Goal: Navigation & Orientation: Go to known website

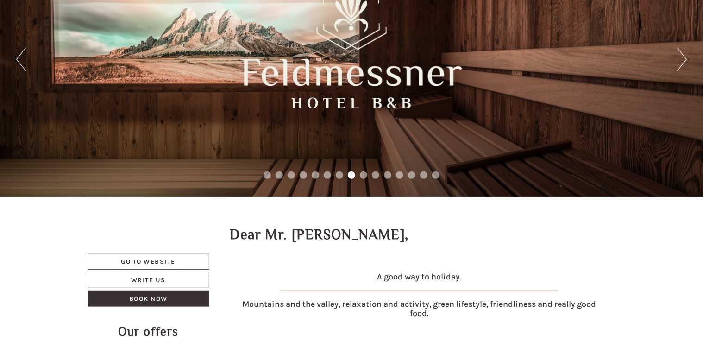
scroll to position [46, 0]
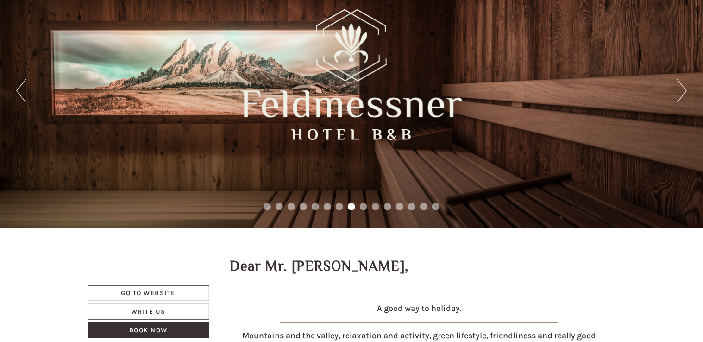
click at [682, 89] on button "Next" at bounding box center [682, 90] width 10 height 23
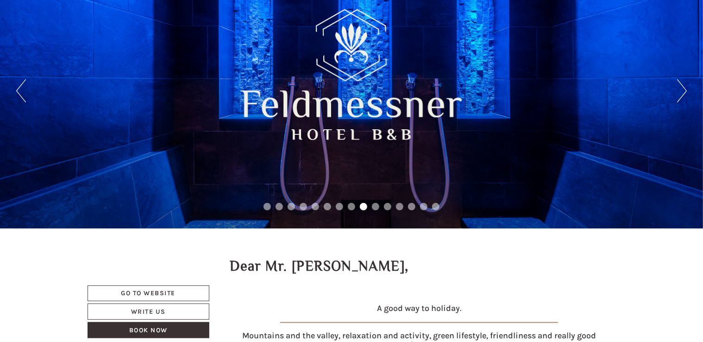
click at [682, 89] on button "Next" at bounding box center [682, 90] width 10 height 23
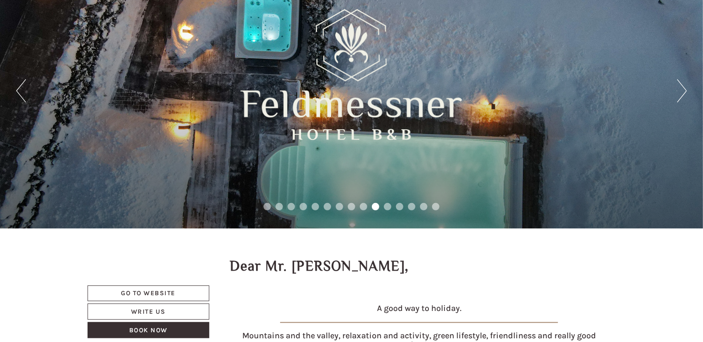
click at [14, 87] on div "Previous Next 1 2 3 4 5 6 7 8 9 10 11 12 13 14 15" at bounding box center [351, 91] width 703 height 275
click at [16, 91] on button "Previous" at bounding box center [21, 90] width 10 height 23
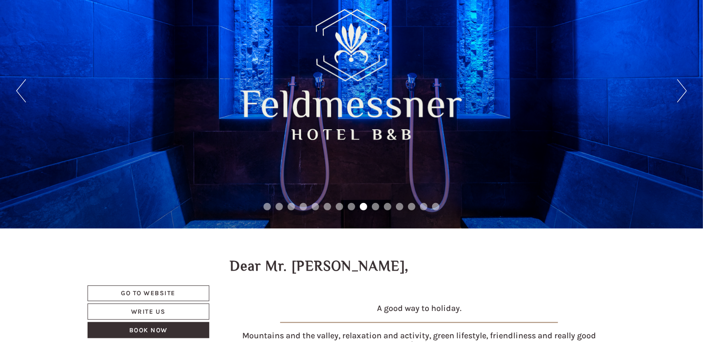
click at [685, 93] on button "Next" at bounding box center [682, 90] width 10 height 23
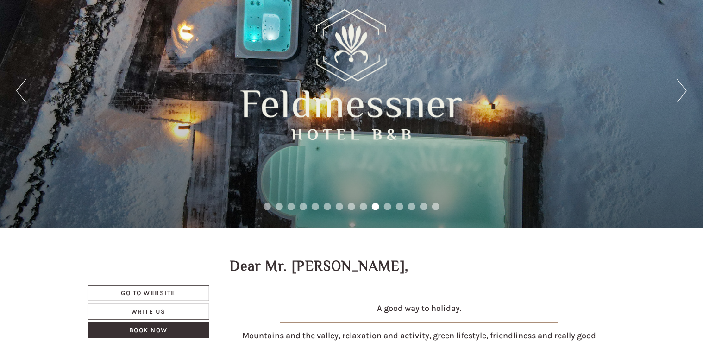
click at [685, 93] on button "Next" at bounding box center [682, 90] width 10 height 23
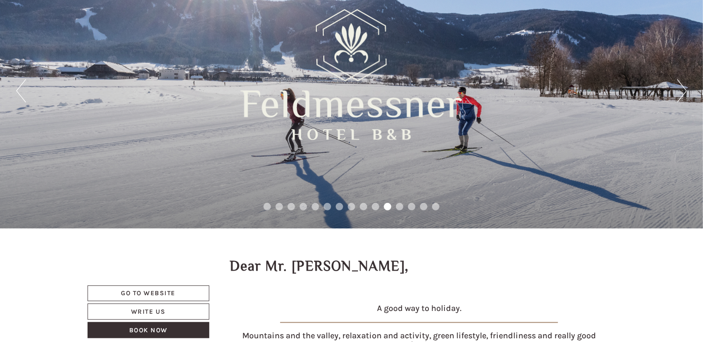
click at [685, 93] on button "Next" at bounding box center [682, 90] width 10 height 23
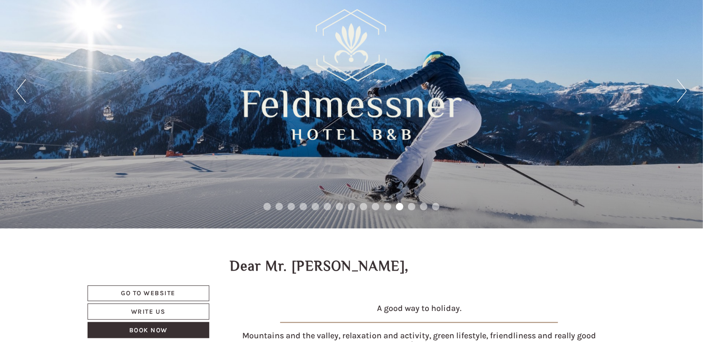
click at [685, 93] on button "Next" at bounding box center [682, 90] width 10 height 23
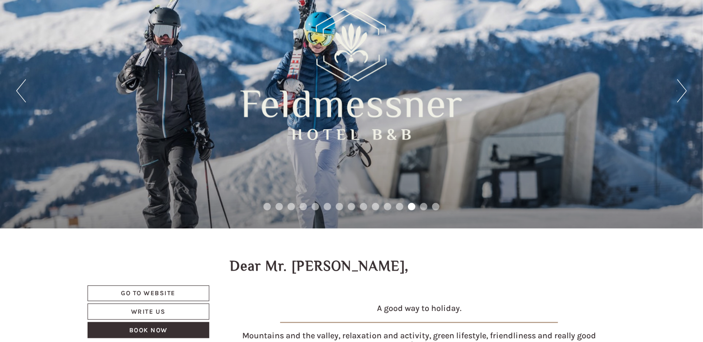
click at [685, 93] on button "Next" at bounding box center [682, 90] width 10 height 23
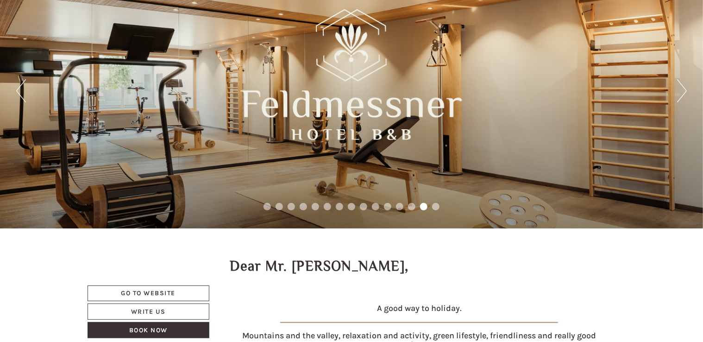
click at [685, 93] on button "Next" at bounding box center [682, 90] width 10 height 23
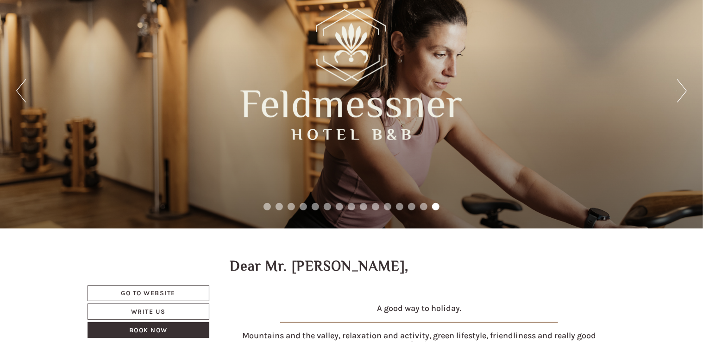
click at [685, 93] on button "Next" at bounding box center [682, 90] width 10 height 23
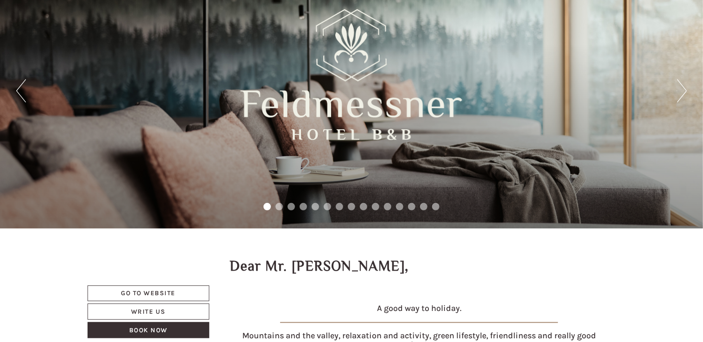
click at [685, 93] on button "Next" at bounding box center [682, 90] width 10 height 23
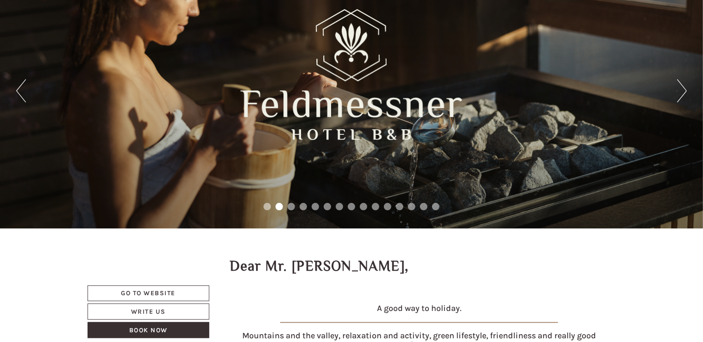
click at [685, 93] on button "Next" at bounding box center [682, 90] width 10 height 23
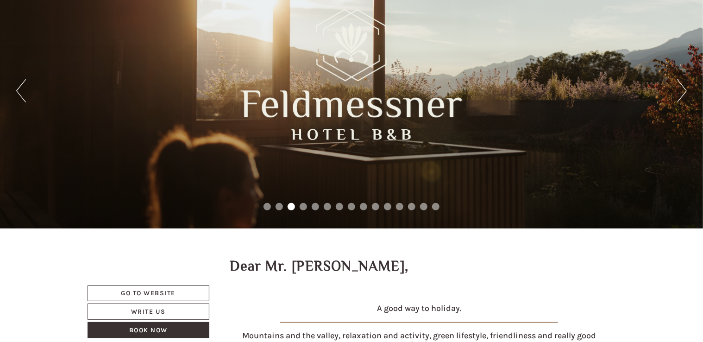
click at [685, 93] on button "Next" at bounding box center [682, 90] width 10 height 23
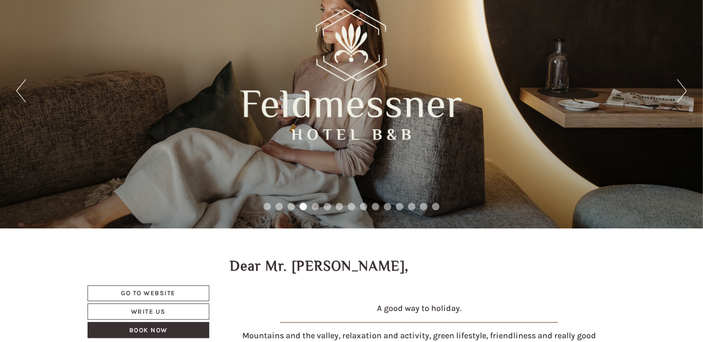
click at [685, 93] on button "Next" at bounding box center [682, 90] width 10 height 23
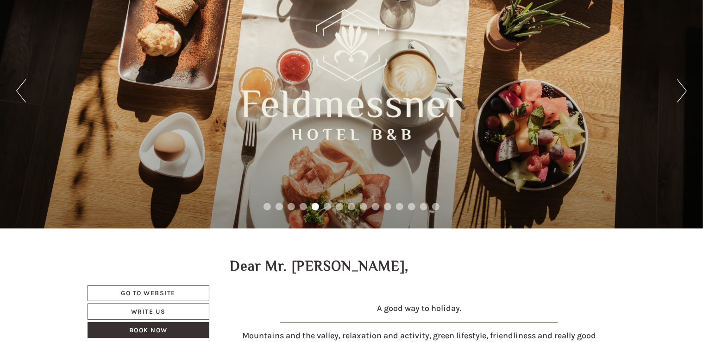
click at [685, 93] on button "Next" at bounding box center [682, 90] width 10 height 23
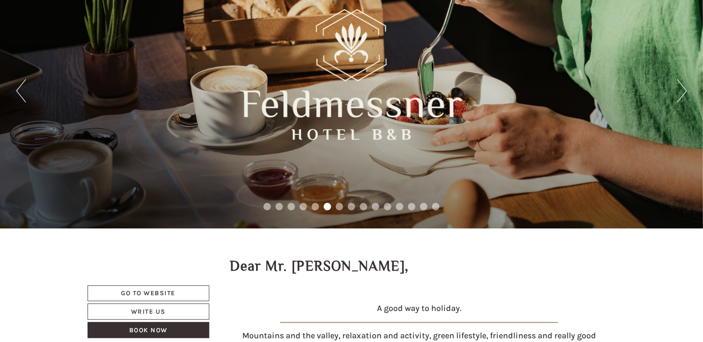
click at [685, 93] on button "Next" at bounding box center [682, 90] width 10 height 23
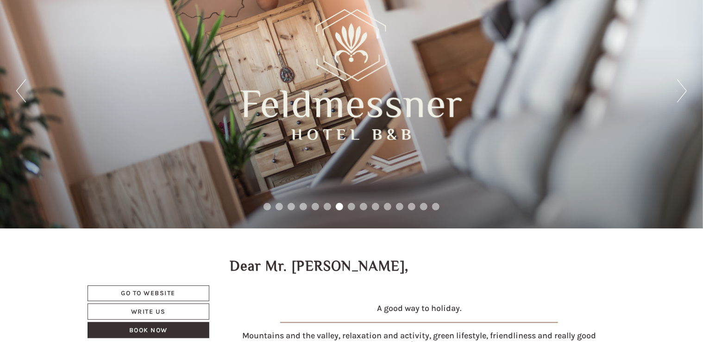
click at [685, 93] on button "Next" at bounding box center [682, 90] width 10 height 23
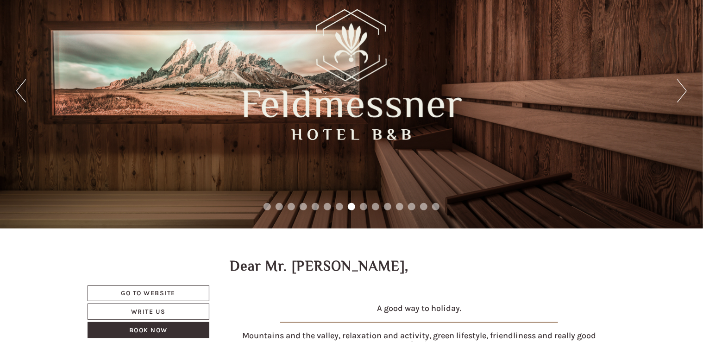
click at [685, 93] on button "Next" at bounding box center [682, 90] width 10 height 23
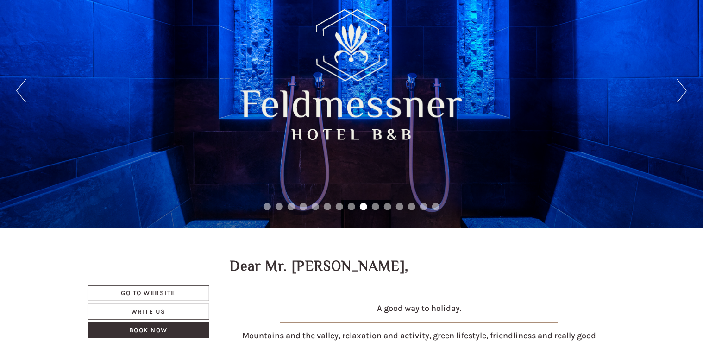
click at [685, 93] on button "Next" at bounding box center [682, 90] width 10 height 23
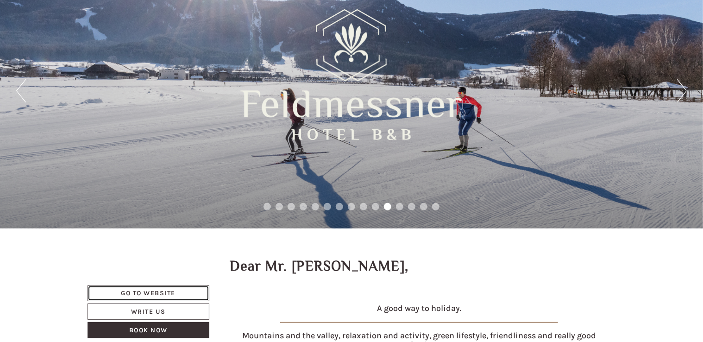
click at [159, 292] on link "Go to website" at bounding box center [148, 293] width 122 height 16
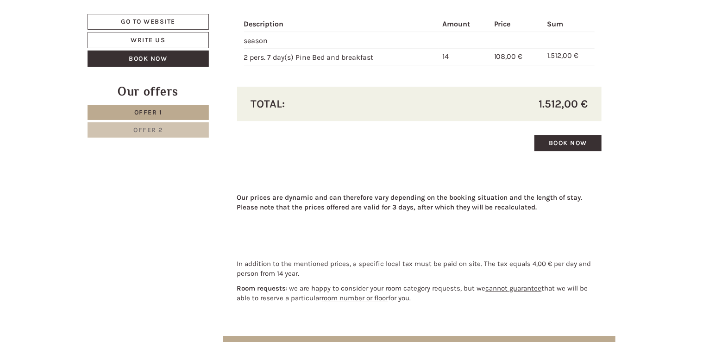
scroll to position [1435, 0]
